Goal: Find specific page/section: Find specific page/section

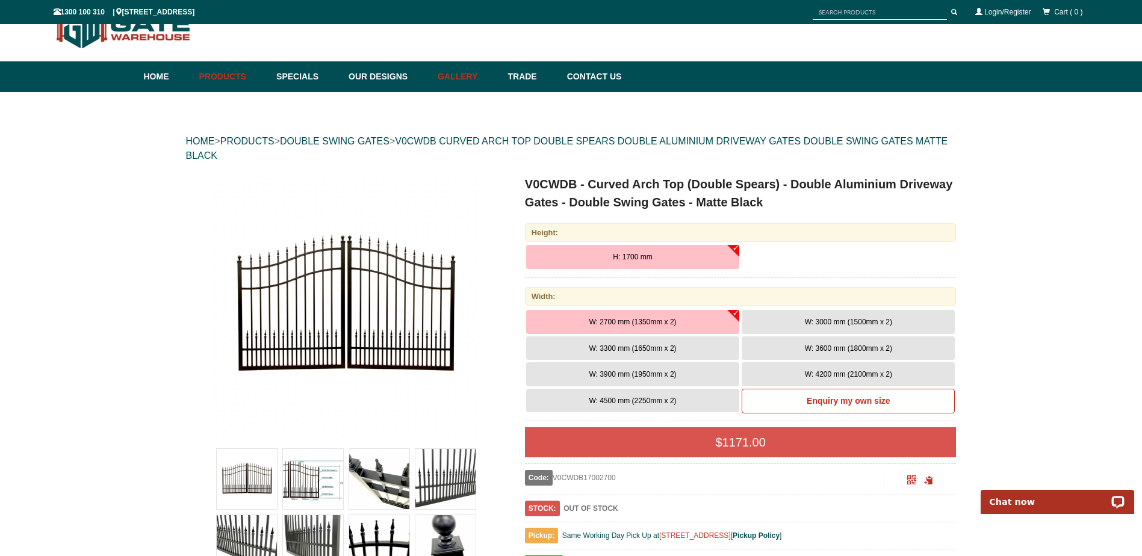
click at [482, 84] on link "Gallery" at bounding box center [467, 76] width 70 height 31
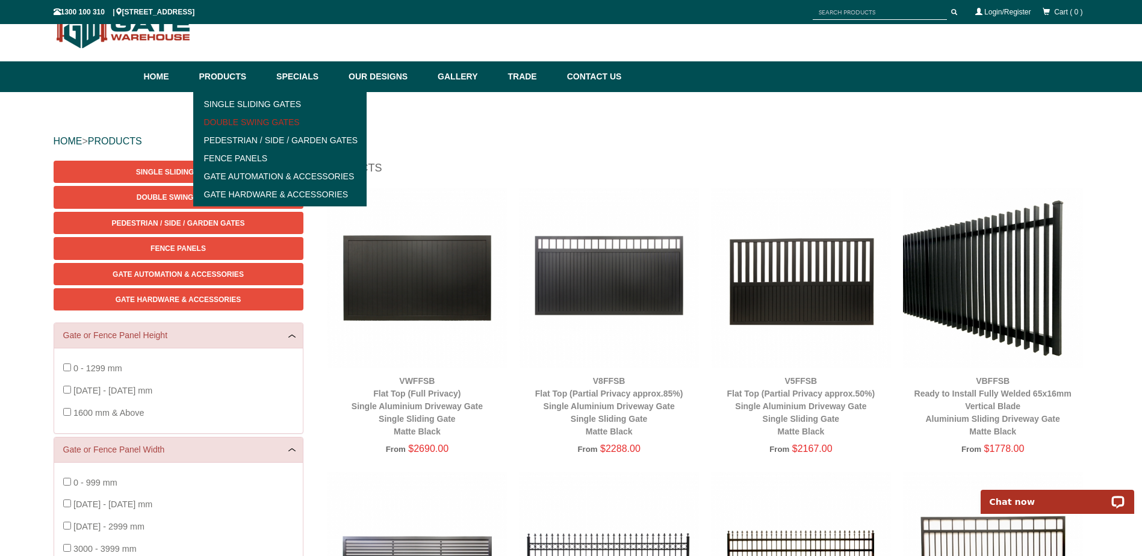
click at [228, 123] on link "Double Swing Gates" at bounding box center [280, 122] width 167 height 18
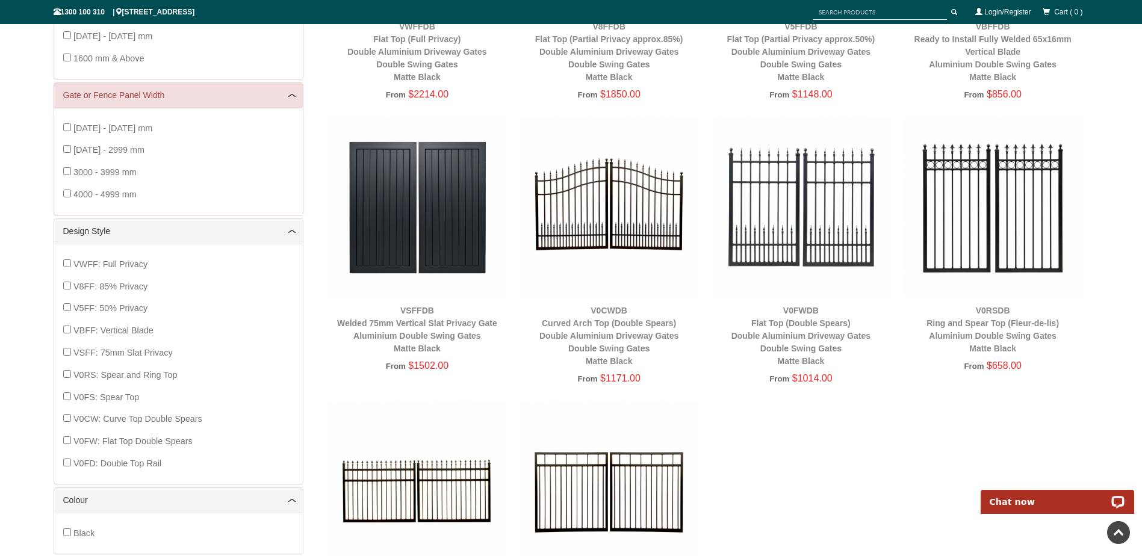
scroll to position [385, 0]
click at [771, 241] on img at bounding box center [801, 207] width 180 height 180
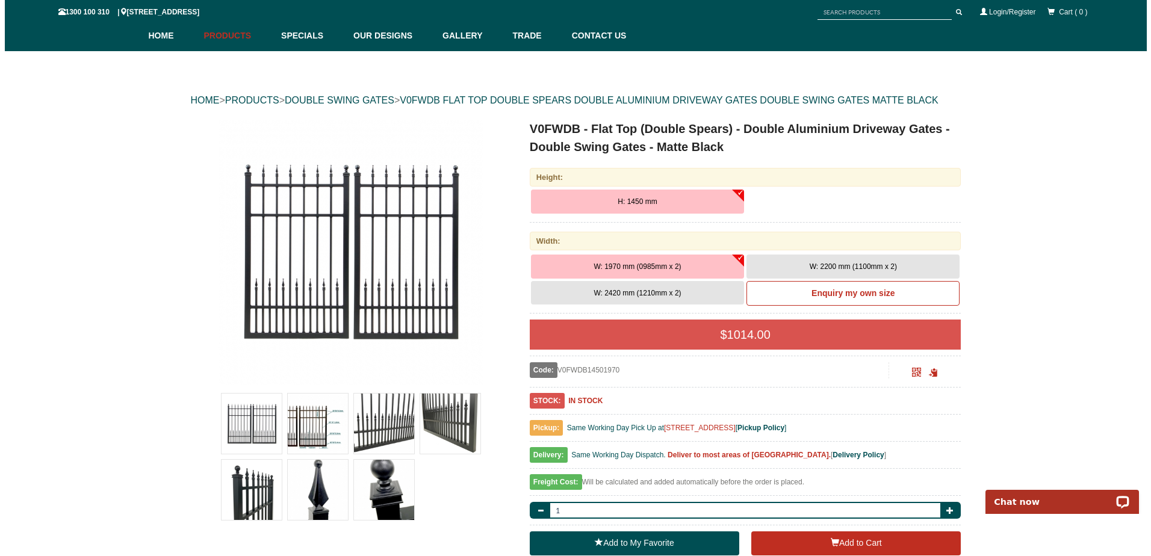
scroll to position [74, 0]
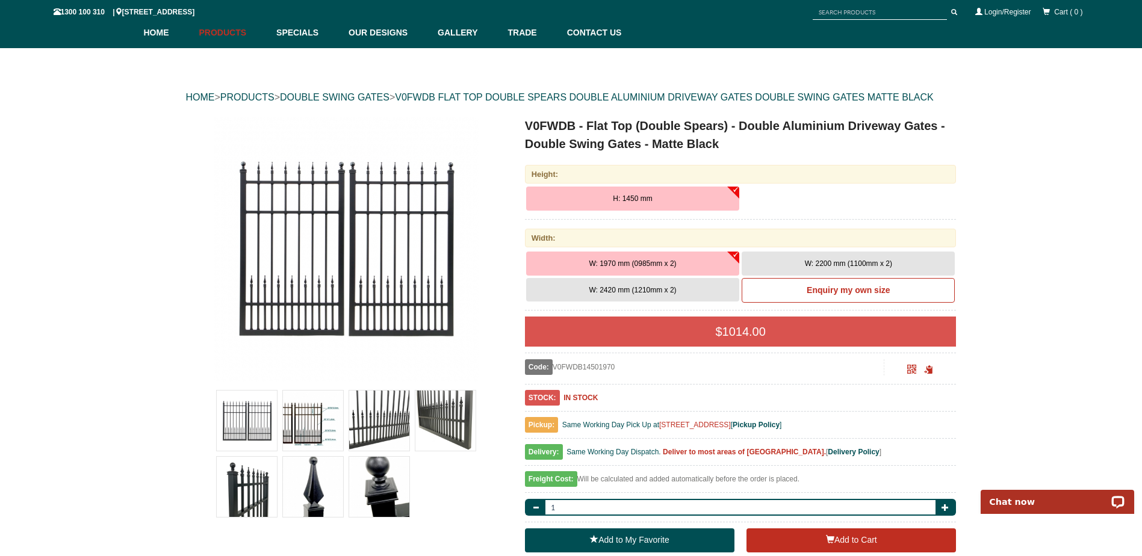
click at [373, 264] on img at bounding box center [346, 249] width 265 height 265
